Goal: Find specific page/section: Locate item on page

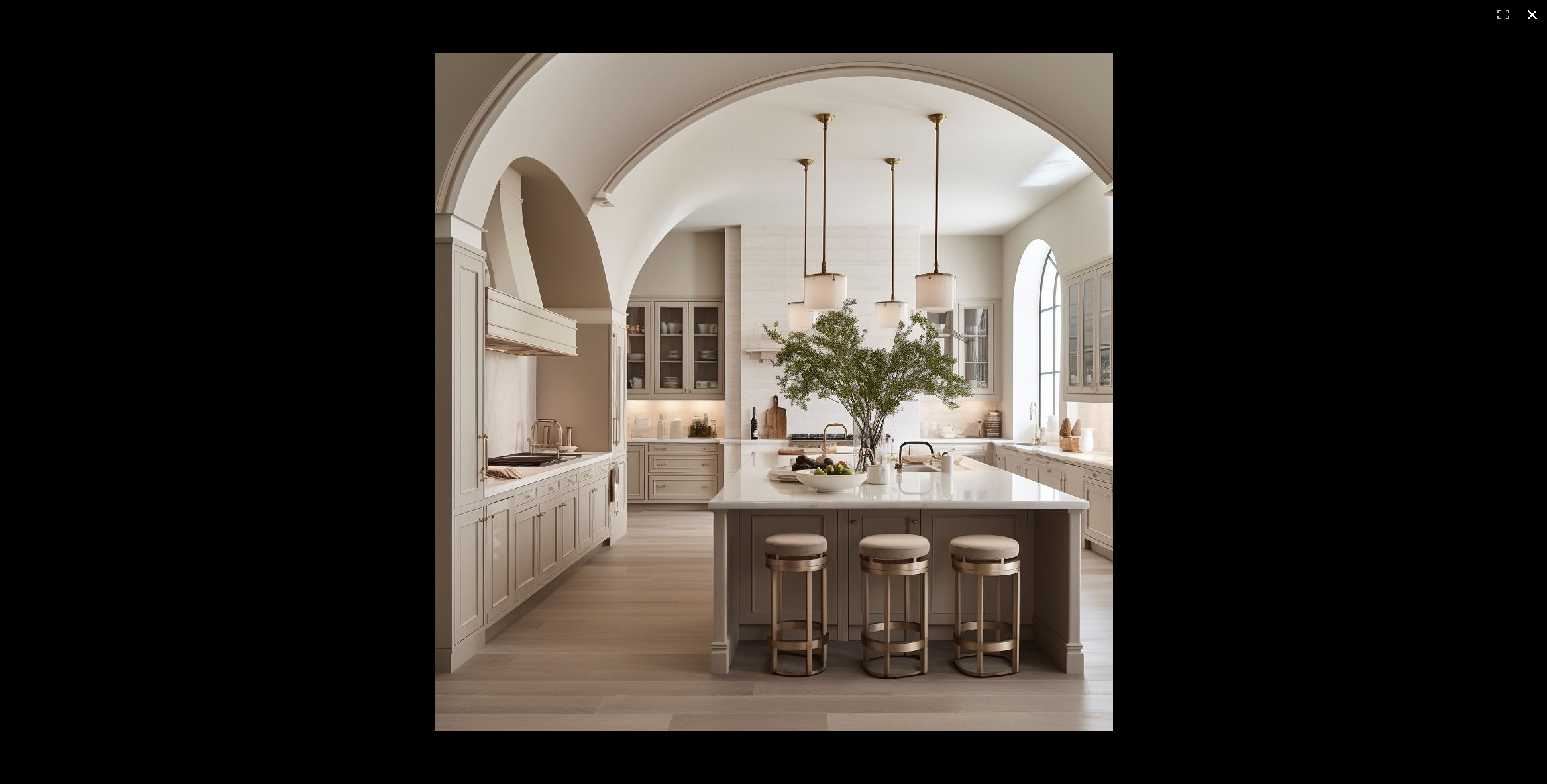
click at [1529, 10] on button at bounding box center [1532, 14] width 29 height 29
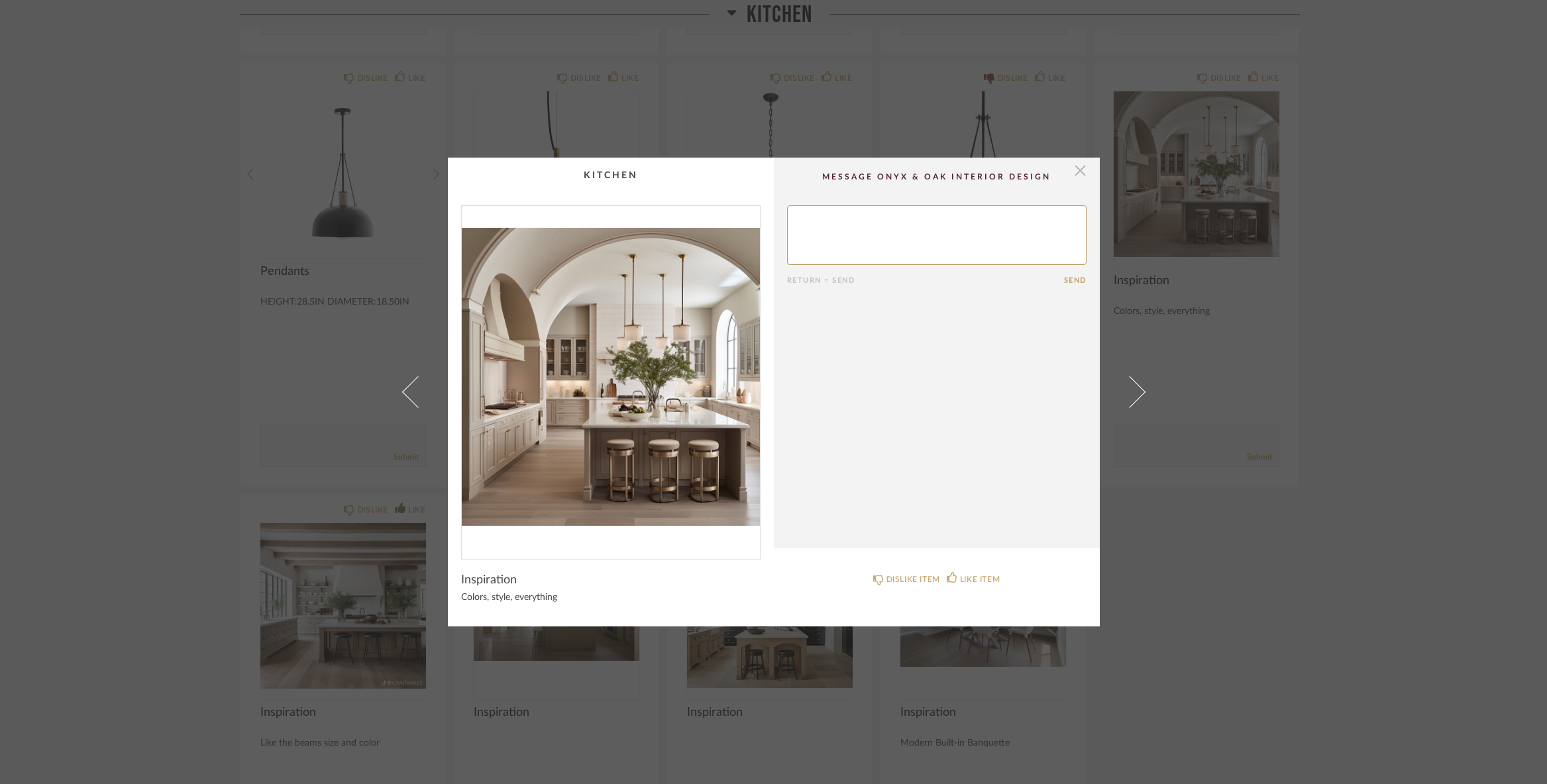
click at [1072, 171] on span "button" at bounding box center [1080, 171] width 26 height 26
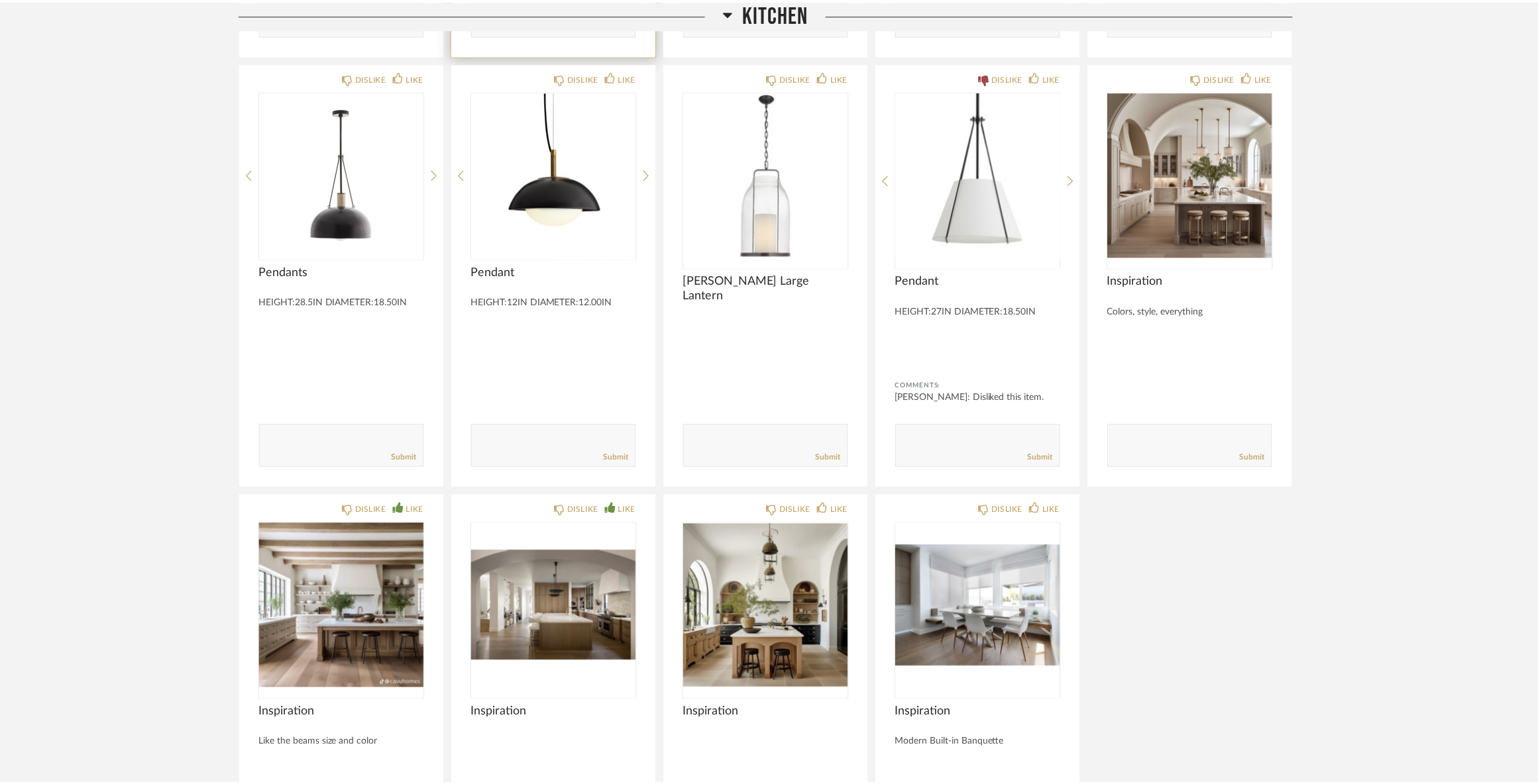
scroll to position [4769, 0]
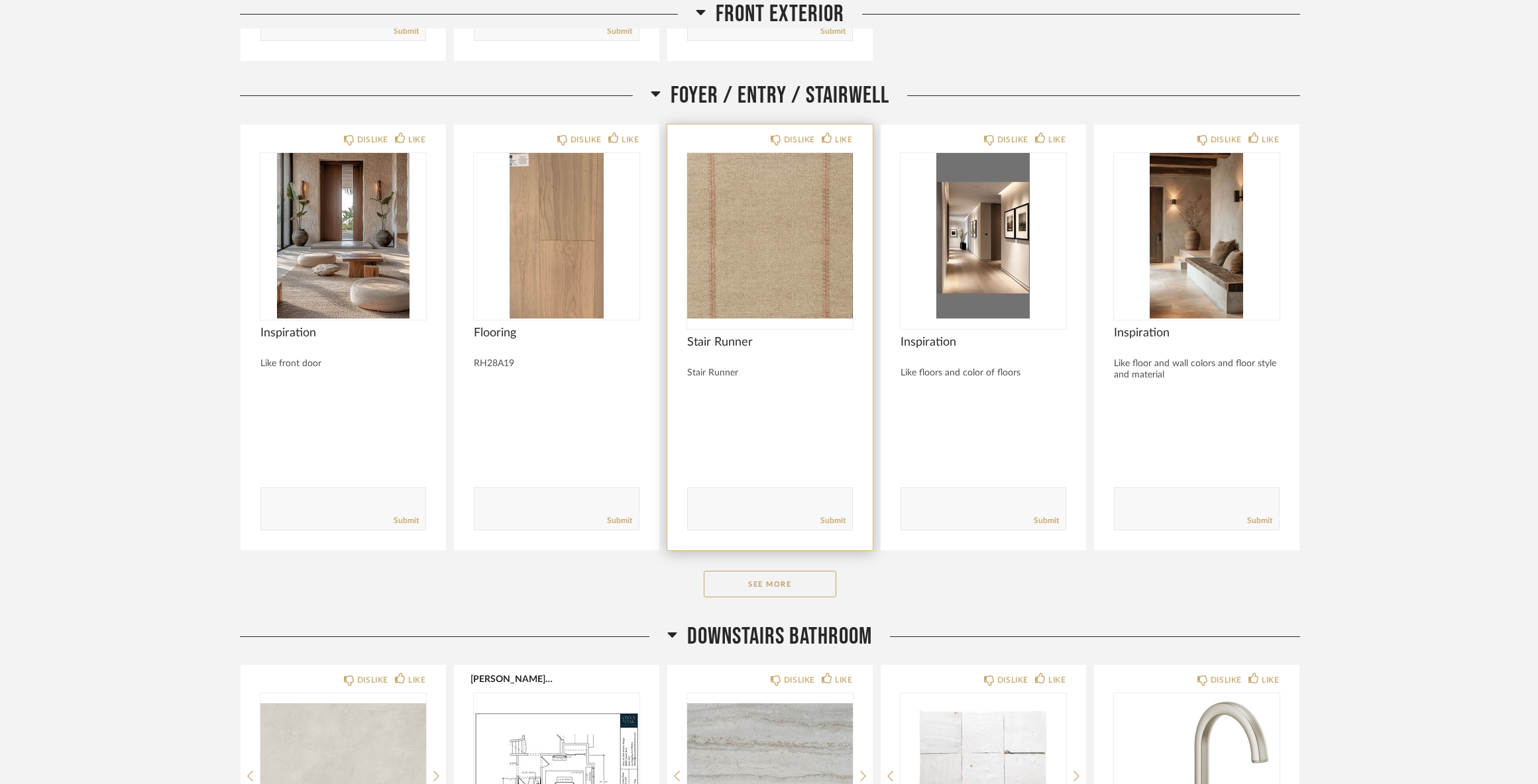
scroll to position [1259, 0]
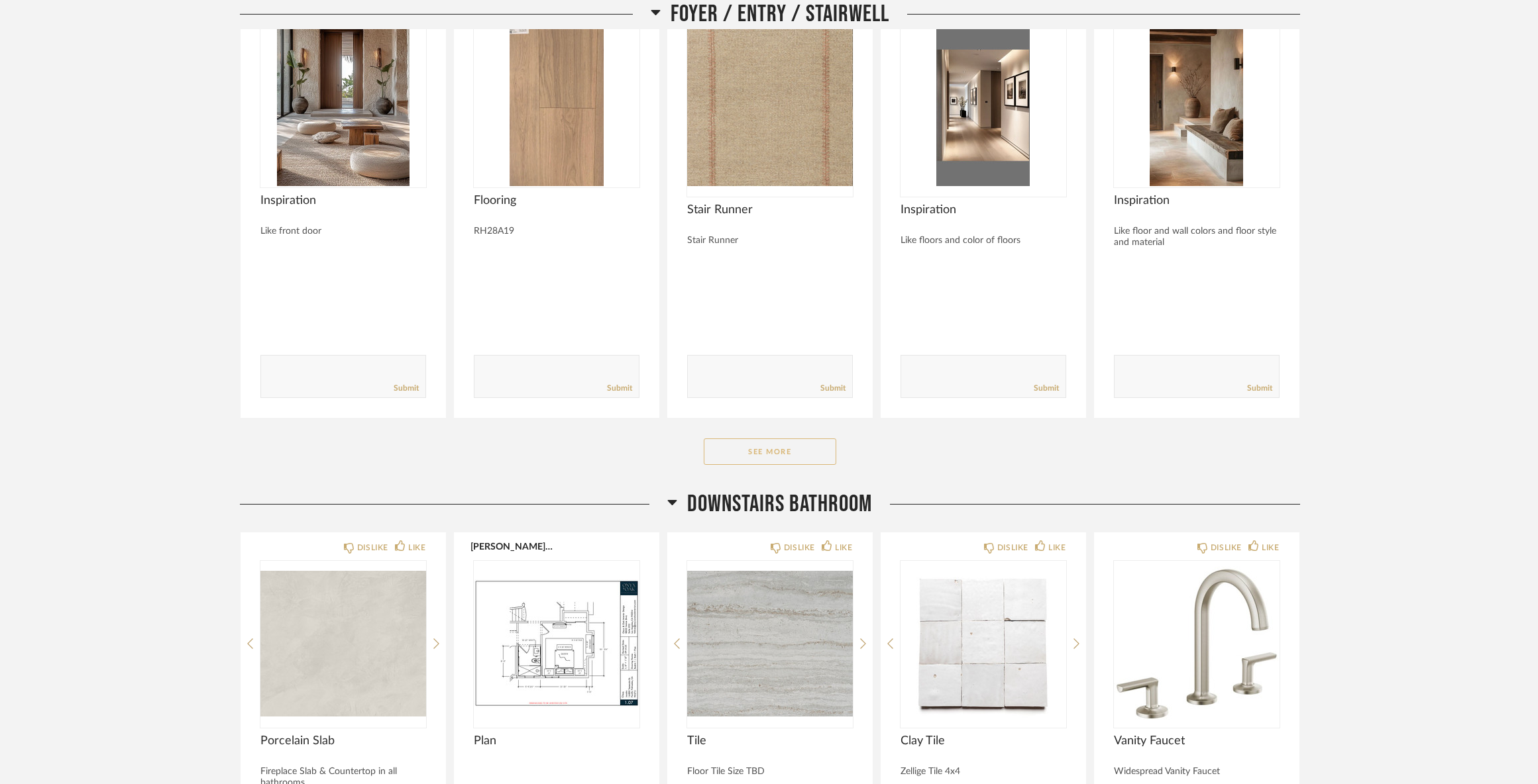
click at [808, 465] on button "See More" at bounding box center [769, 451] width 132 height 26
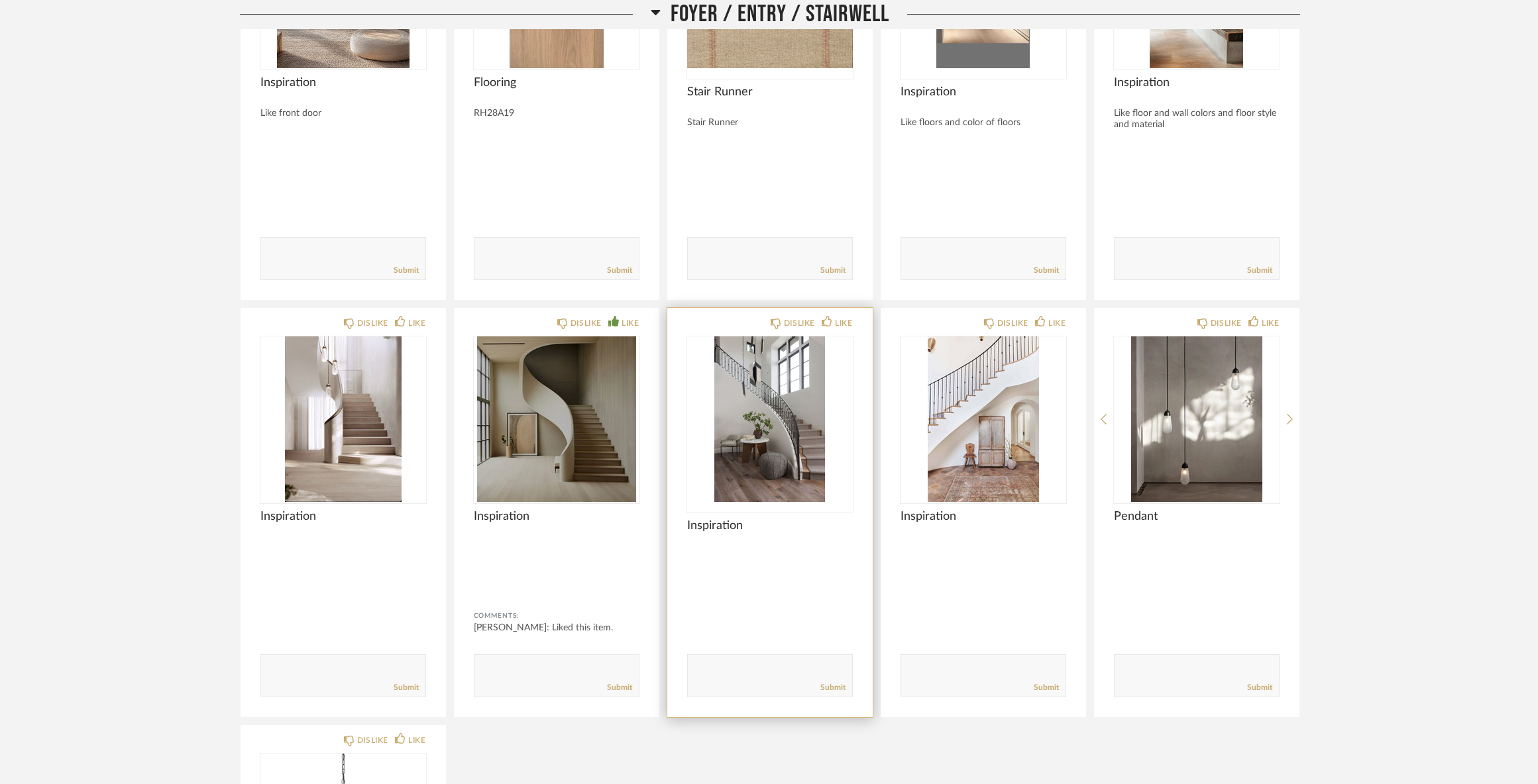
scroll to position [1457, 0]
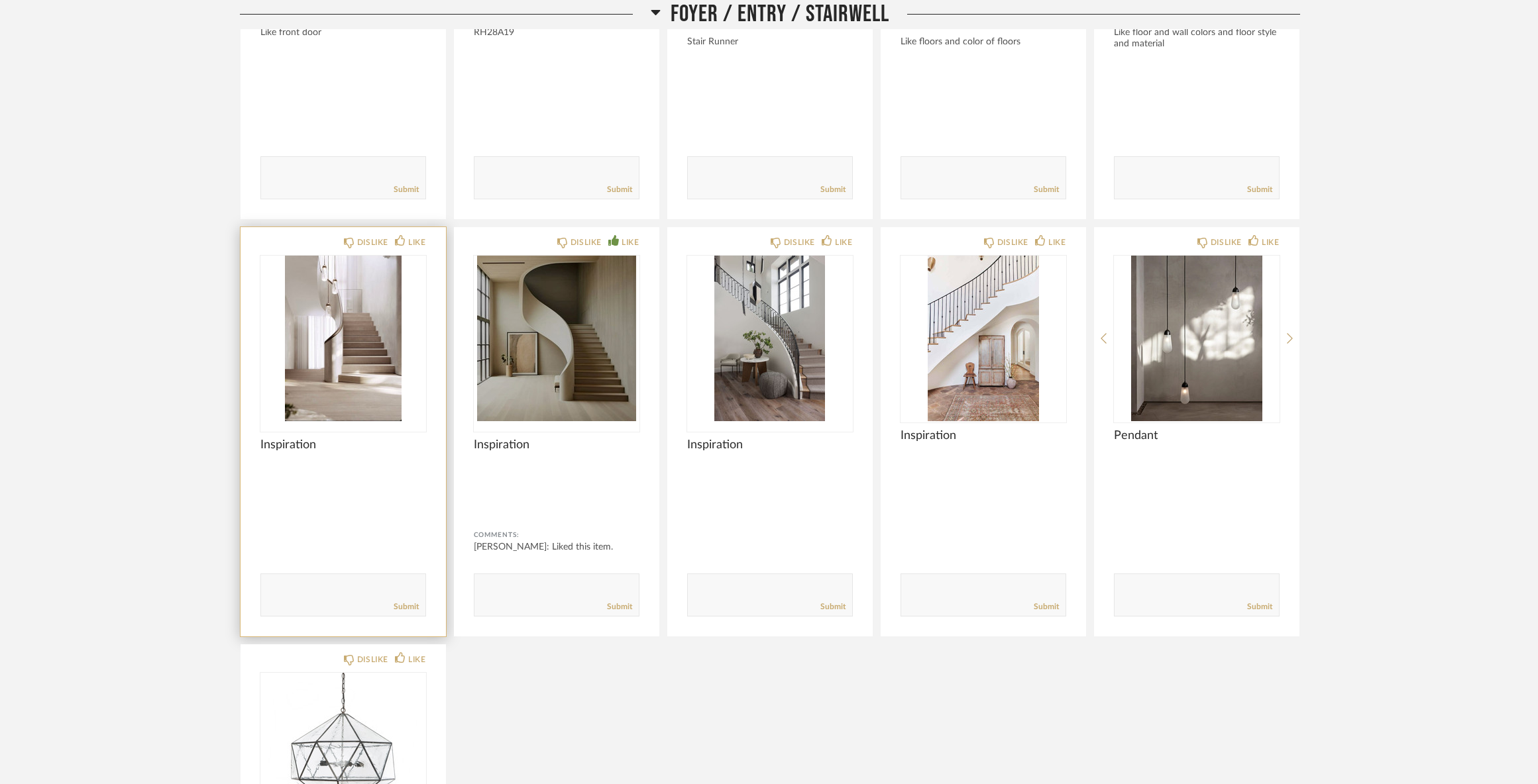
click at [354, 343] on img "0" at bounding box center [343, 338] width 166 height 166
